Goal: Task Accomplishment & Management: Use online tool/utility

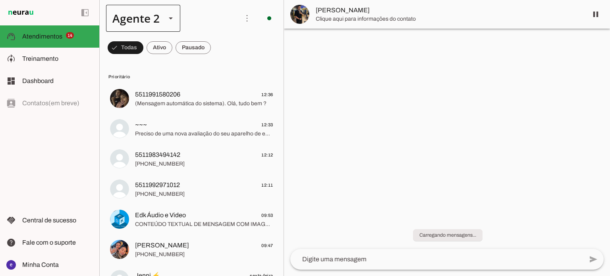
click at [161, 25] on div at bounding box center [170, 18] width 19 height 27
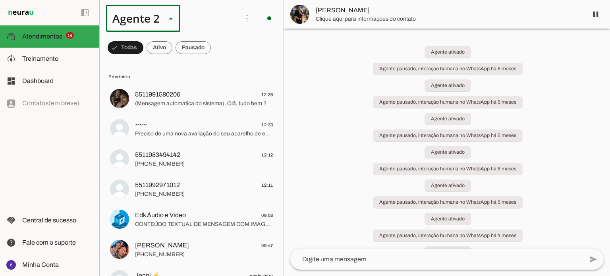
click at [0, 0] on slot "Agente 1" at bounding box center [0, 0] width 0 height 0
type md-outlined-select "12aOQQ7FsmepHgvjII9C"
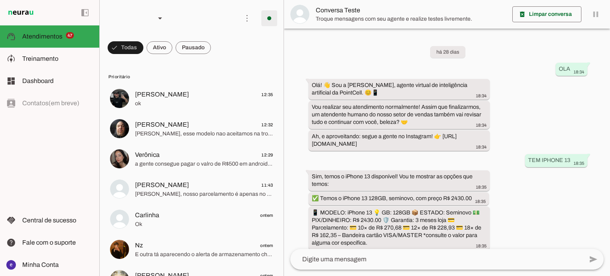
scroll to position [194, 0]
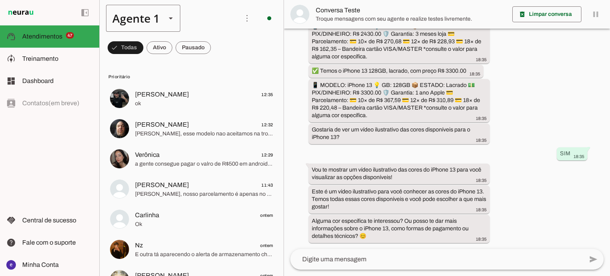
click at [138, 14] on div "Agente 1" at bounding box center [133, 18] width 54 height 27
click at [219, 70] on slot at bounding box center [249, 73] width 61 height 10
